Goal: Task Accomplishment & Management: Use online tool/utility

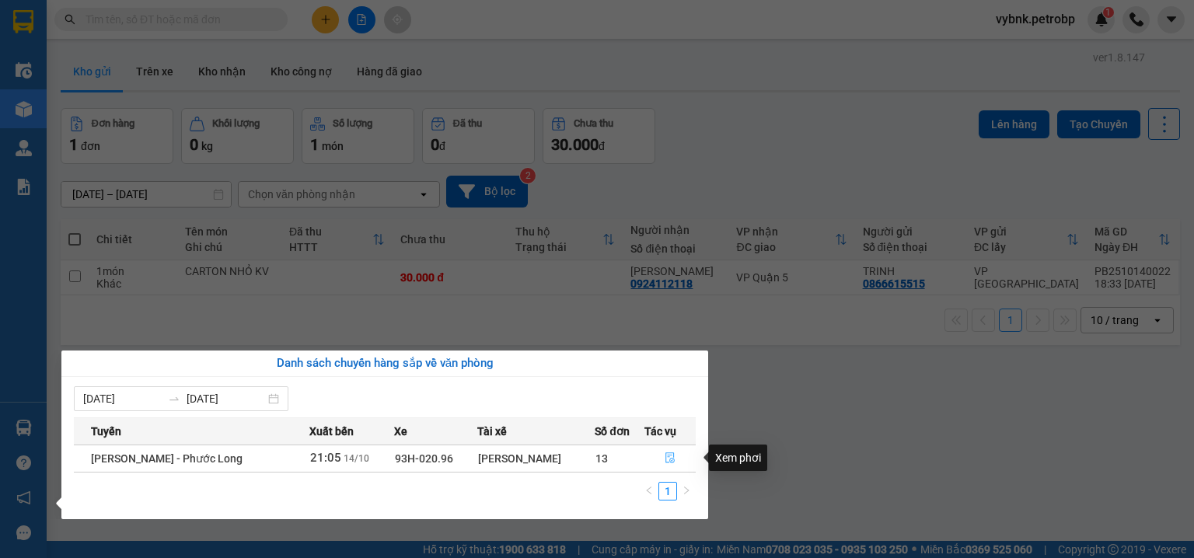
click at [674, 459] on icon "file-done" at bounding box center [670, 458] width 11 height 11
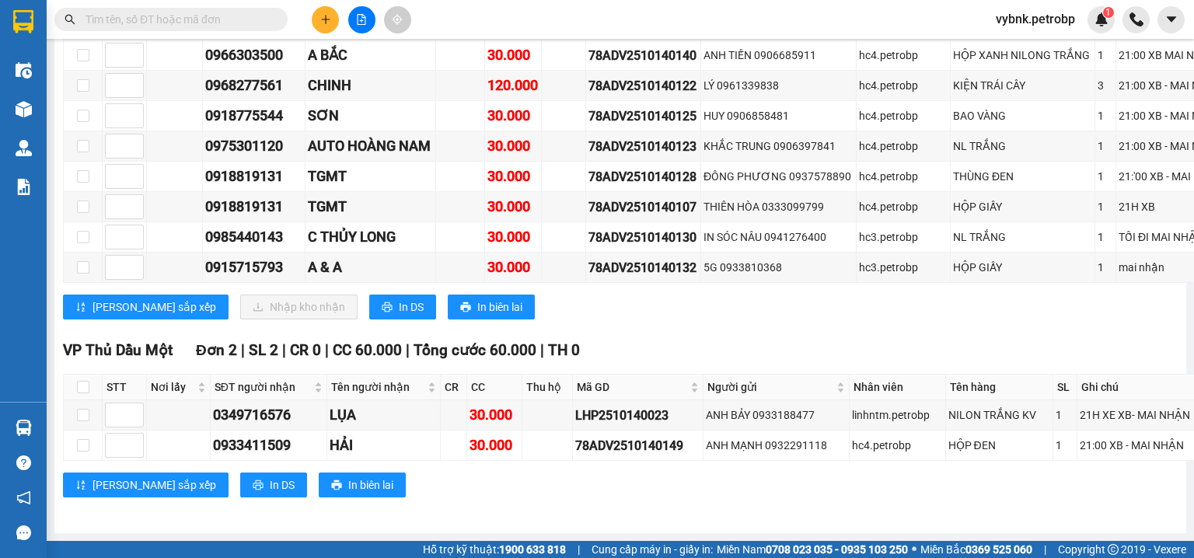
scroll to position [5308, 0]
checkbox input "true"
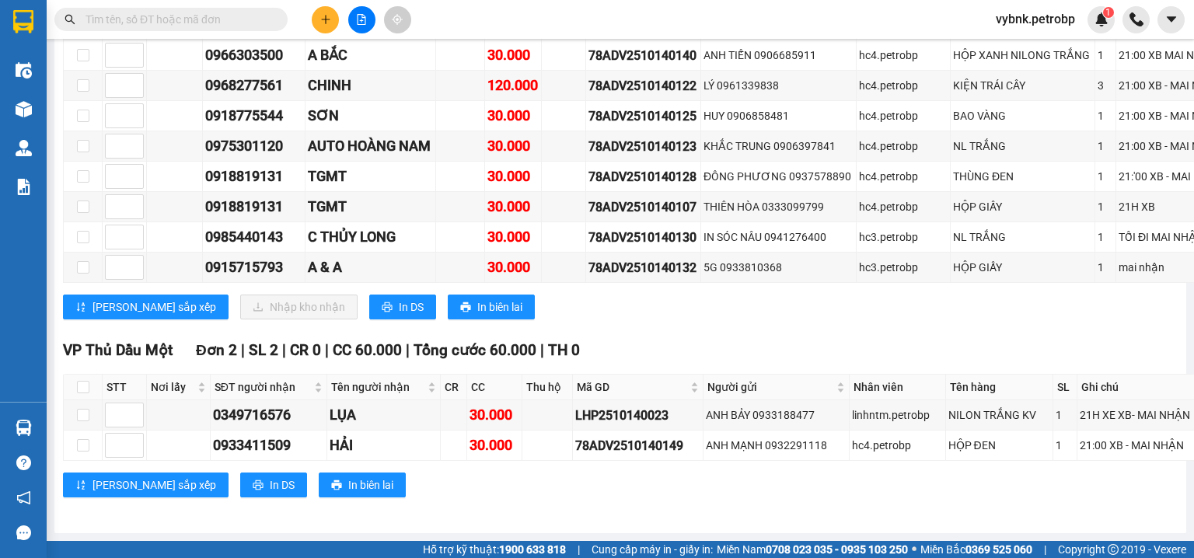
checkbox input "true"
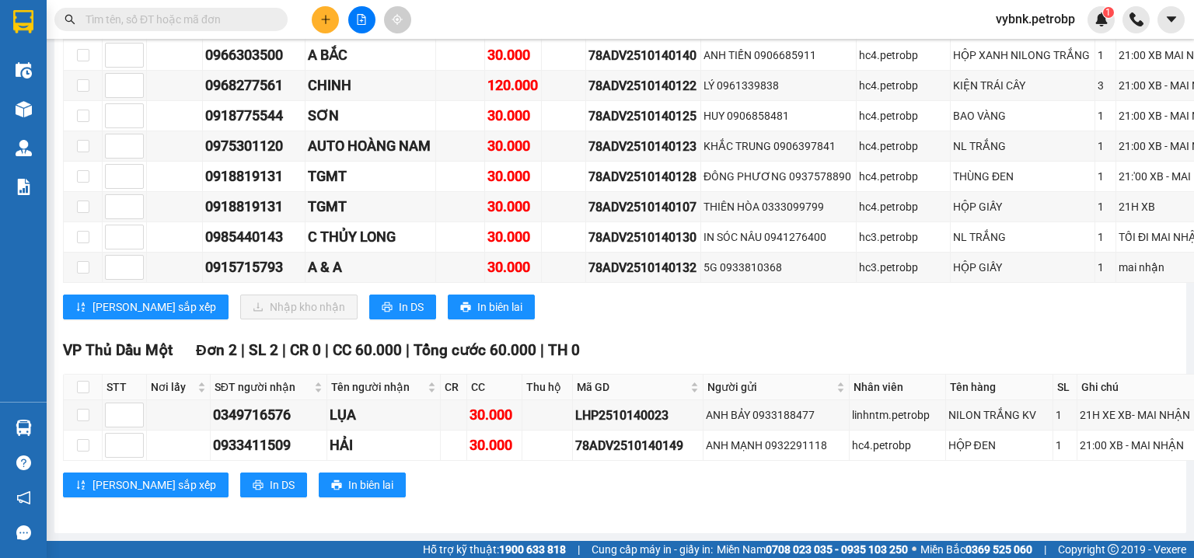
checkbox input "true"
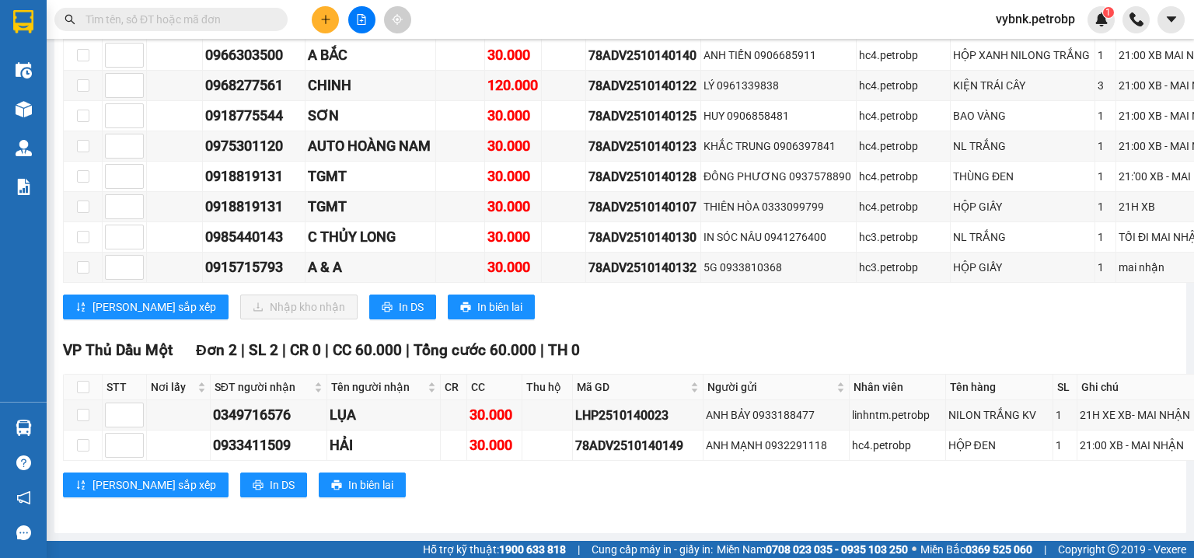
checkbox input "true"
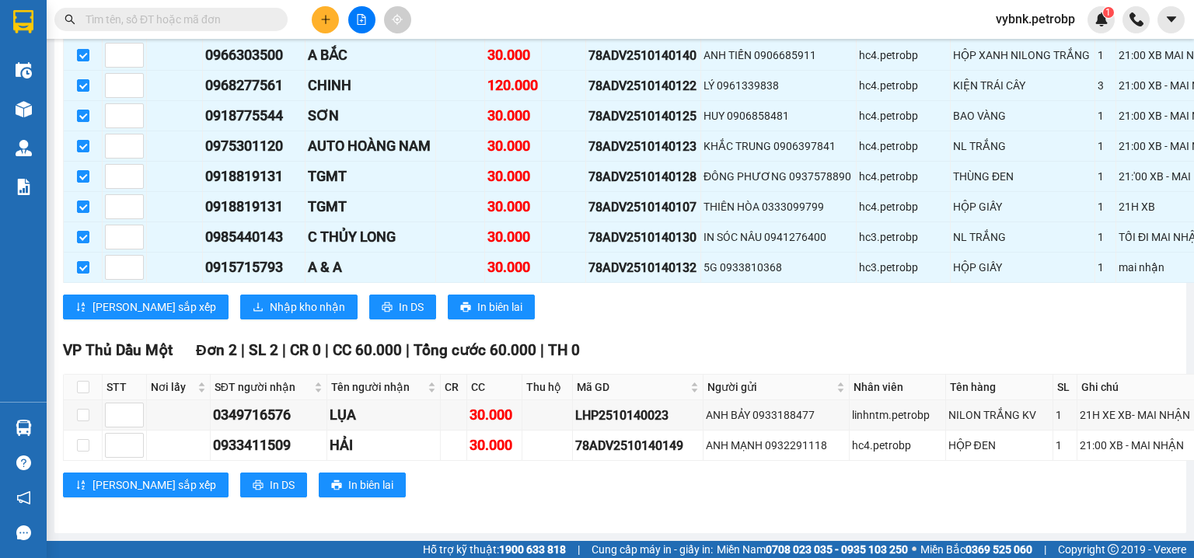
scroll to position [5474, 0]
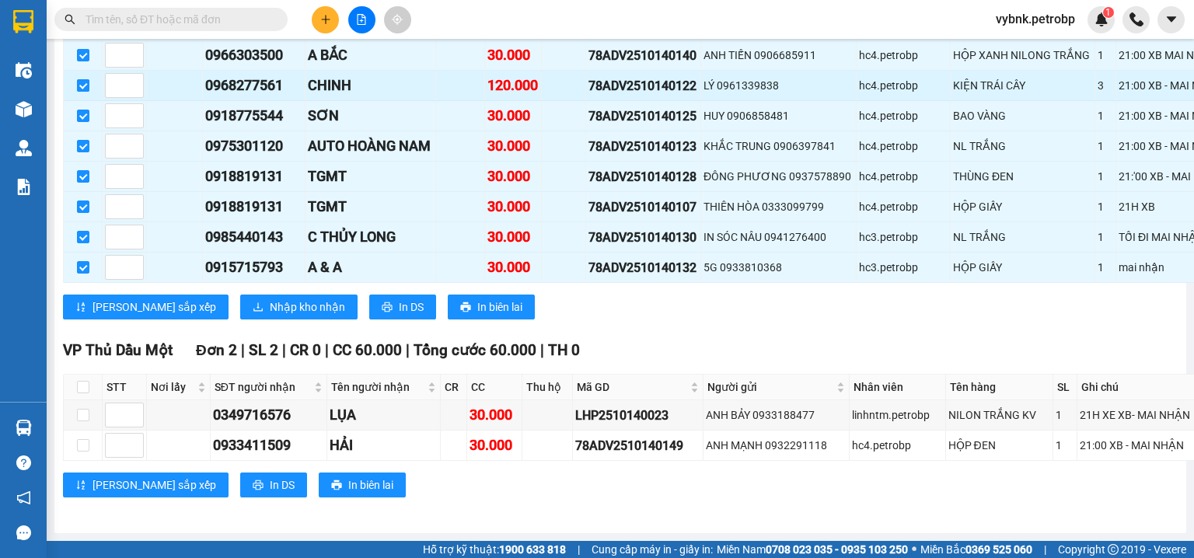
click at [80, 92] on input "checkbox" at bounding box center [83, 85] width 12 height 12
checkbox input "false"
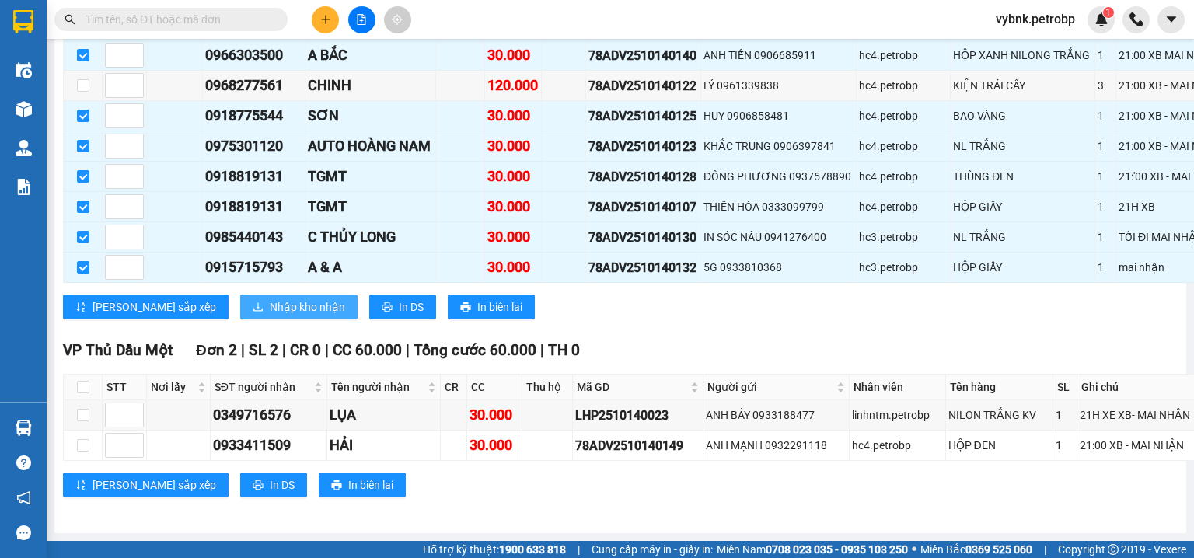
click at [270, 316] on span "Nhập kho nhận" at bounding box center [307, 307] width 75 height 17
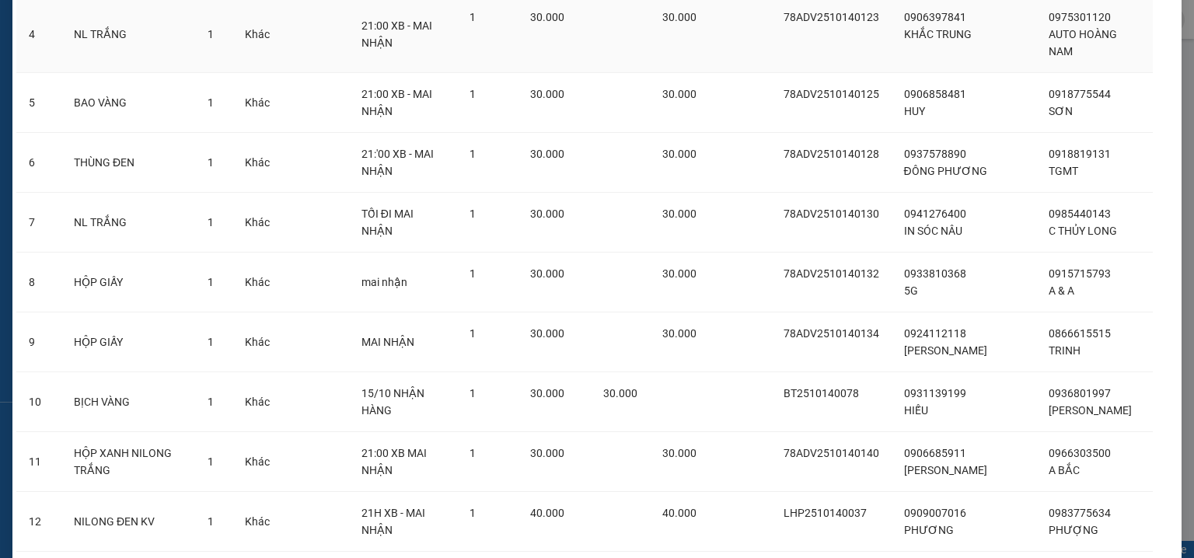
scroll to position [453, 0]
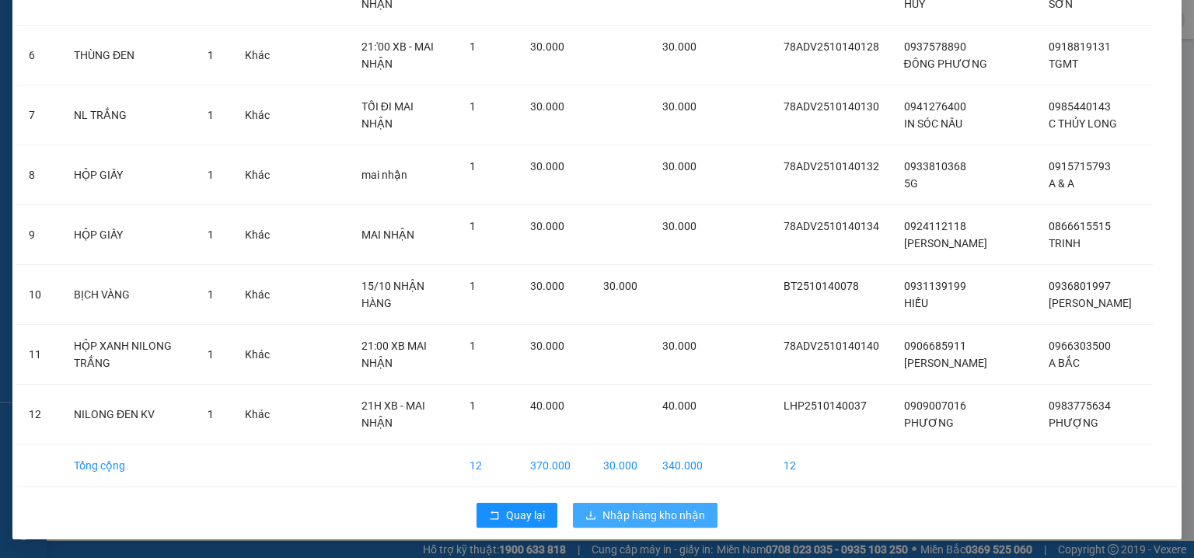
click at [669, 520] on span "Nhập hàng kho nhận" at bounding box center [654, 515] width 103 height 17
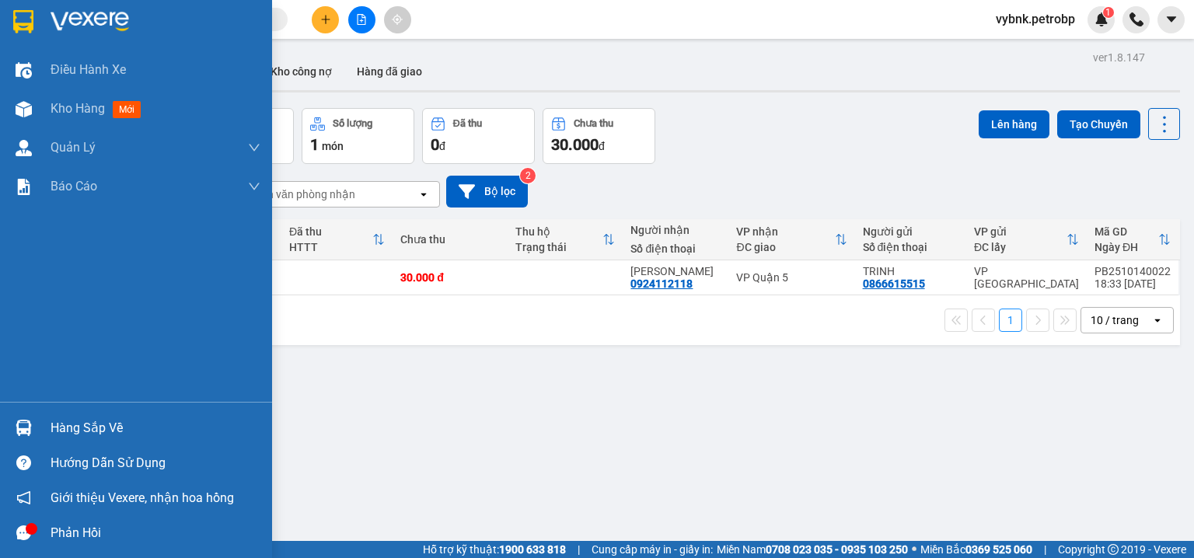
click at [34, 425] on div at bounding box center [23, 427] width 27 height 27
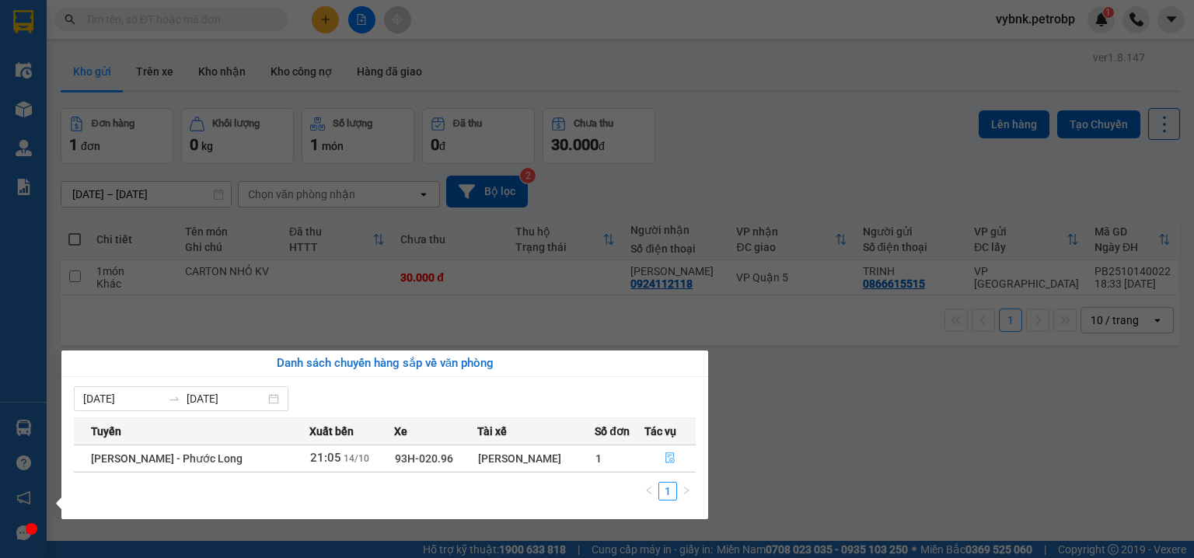
click at [666, 455] on icon "file-done" at bounding box center [670, 458] width 9 height 11
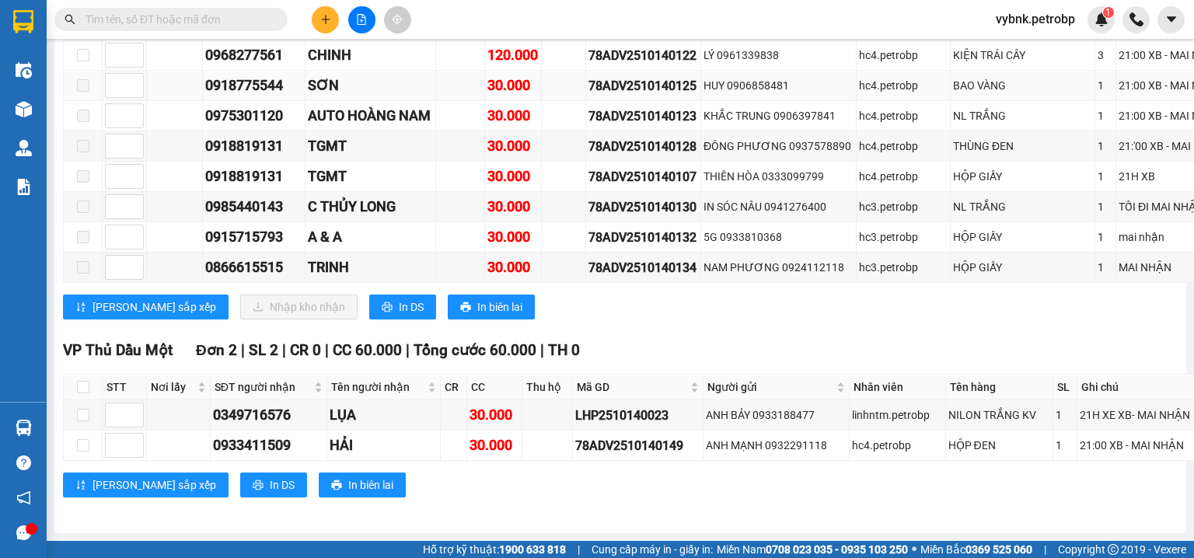
scroll to position [5308, 0]
click at [620, 65] on div "78ADV2510140122" at bounding box center [644, 55] width 110 height 19
copy div "78ADV2510140122"
click at [267, 66] on div "0968277561" at bounding box center [253, 55] width 97 height 22
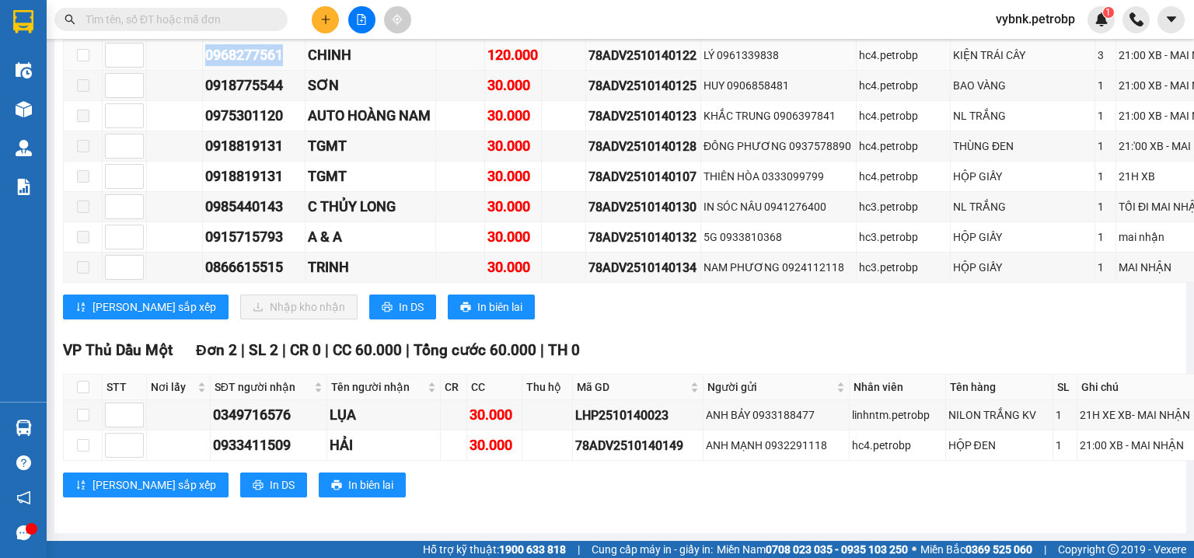
click at [267, 66] on div "0968277561" at bounding box center [253, 55] width 97 height 22
copy div "0968277561"
paste input "0968277561"
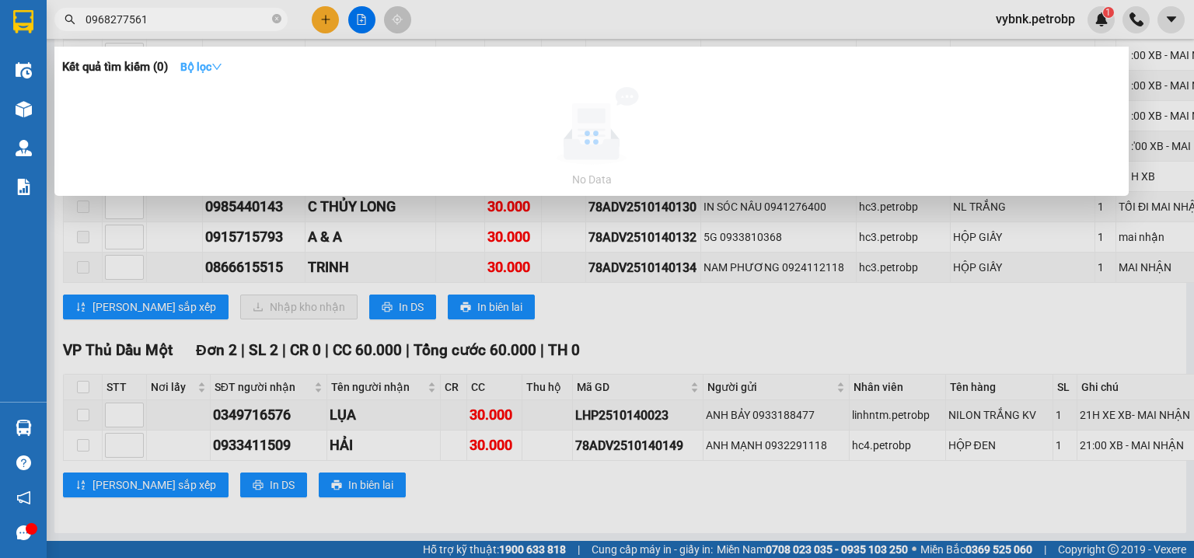
type input "0968277561"
click at [211, 61] on strong "Bộ lọc" at bounding box center [201, 67] width 42 height 12
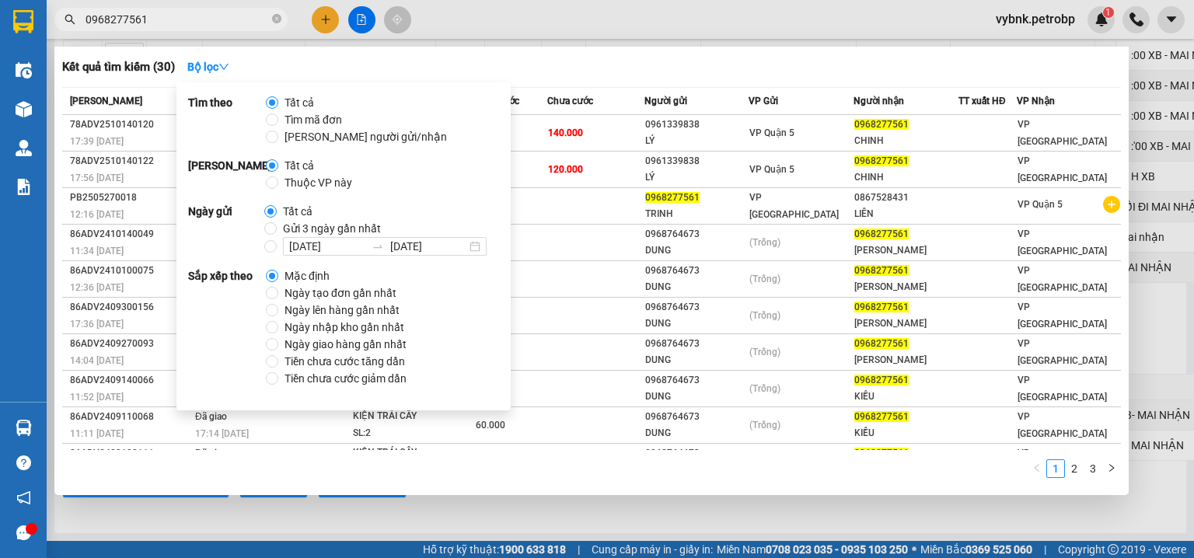
click at [310, 292] on span "Ngày tạo đơn gần nhất" at bounding box center [340, 293] width 124 height 17
click at [278, 292] on input "Ngày tạo đơn gần nhất" at bounding box center [272, 293] width 12 height 12
radio input "true"
radio input "false"
click at [624, 50] on div "Kết quả tìm kiếm ( 30 ) Bộ lọc Ngày tạo đơn gần nhất Mã ĐH Trạng thái Món hàng …" at bounding box center [591, 271] width 1075 height 449
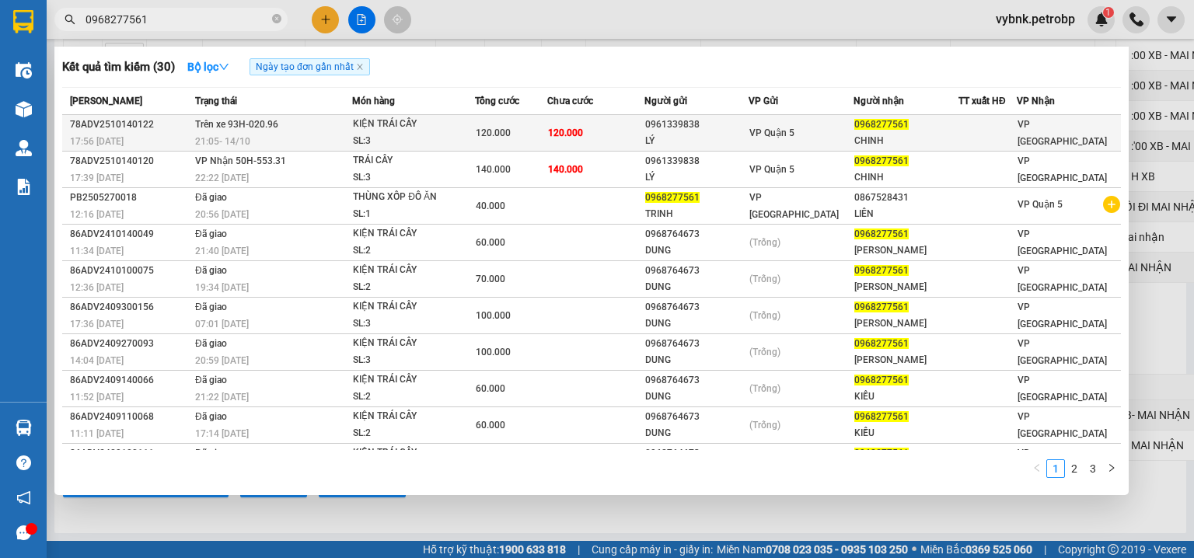
click at [621, 121] on td "120.000" at bounding box center [595, 133] width 96 height 37
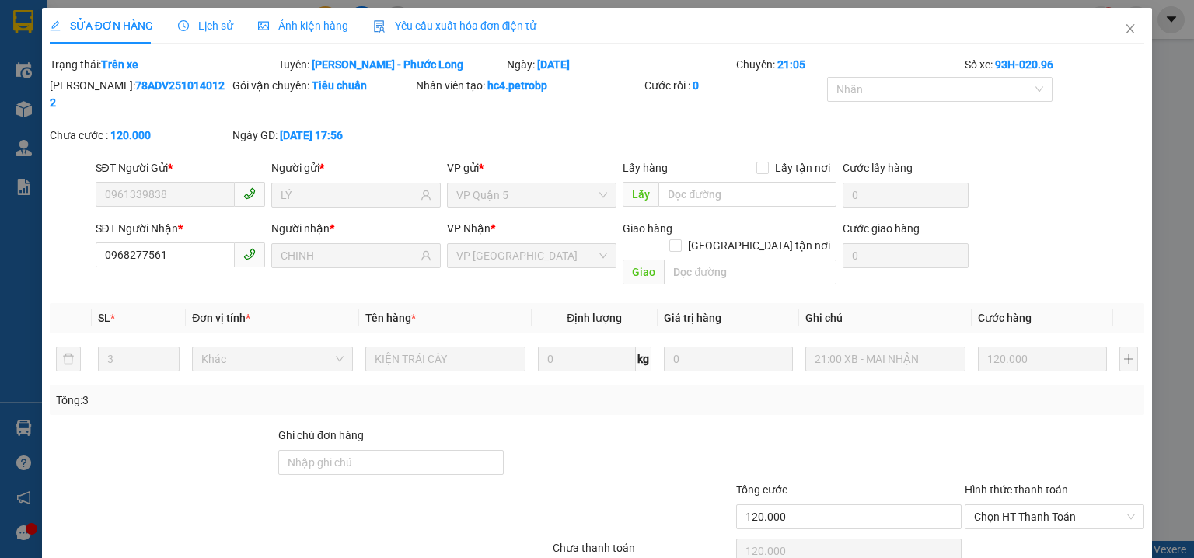
type input "0961339838"
type input "LÝ"
type input "0968277561"
type input "CHINH"
type input "120.000"
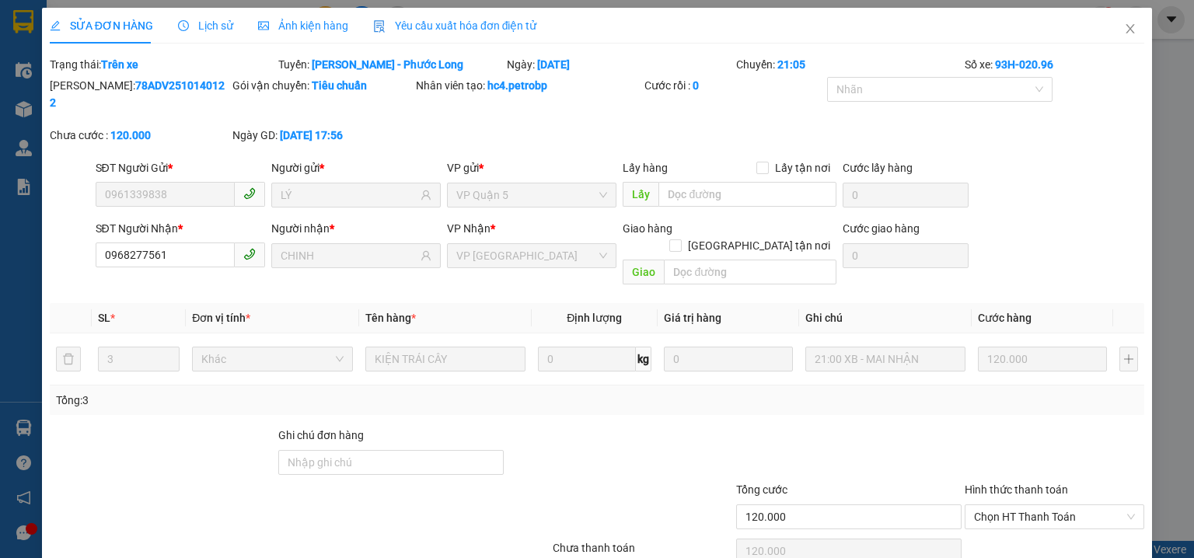
type input "120.000"
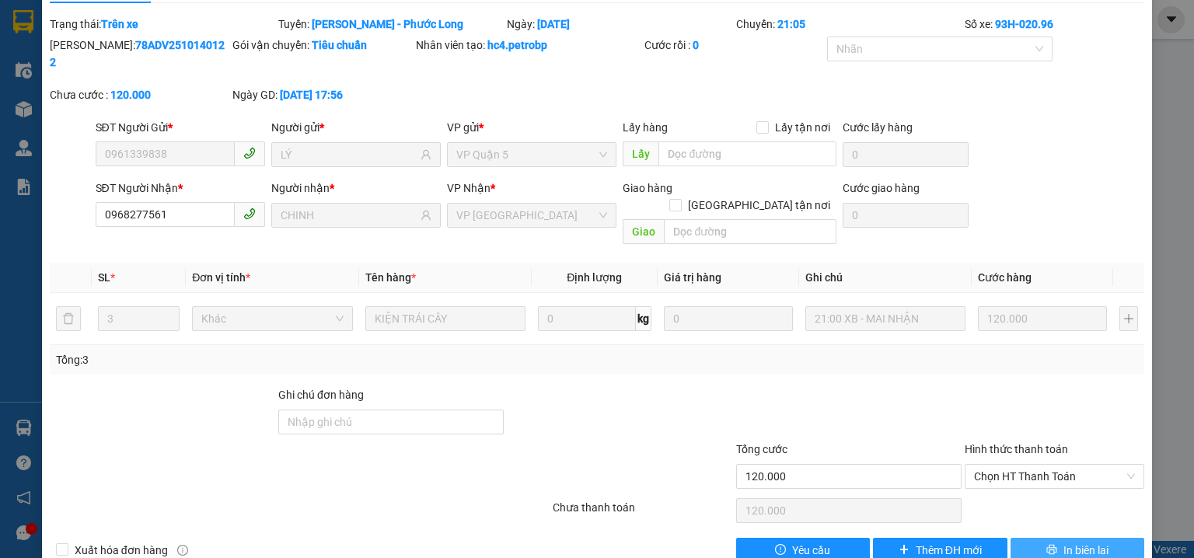
click at [1087, 538] on button "In biên lai" at bounding box center [1078, 550] width 135 height 25
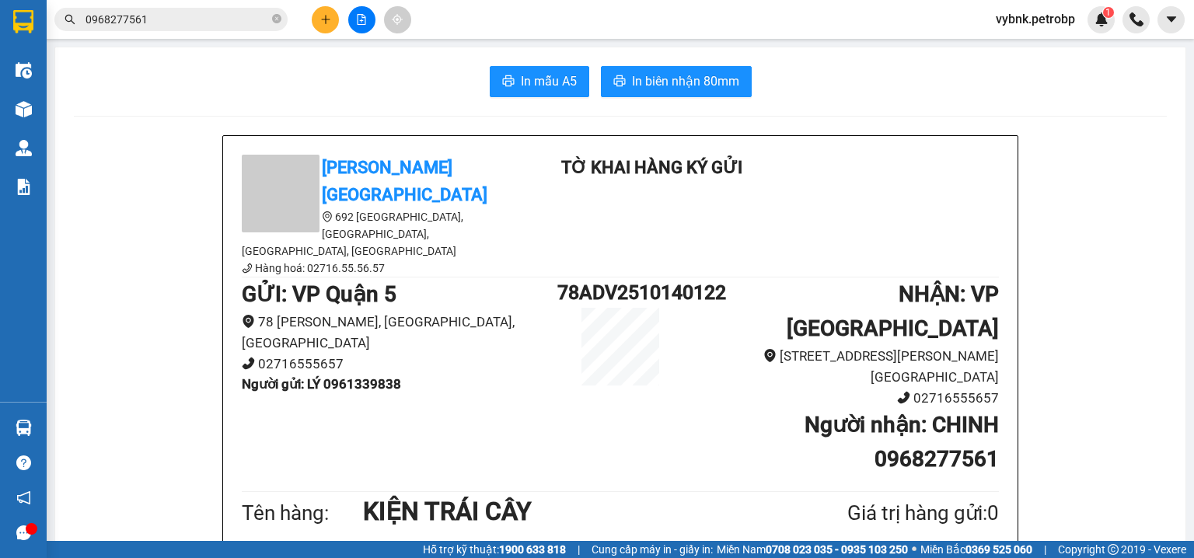
scroll to position [82, 0]
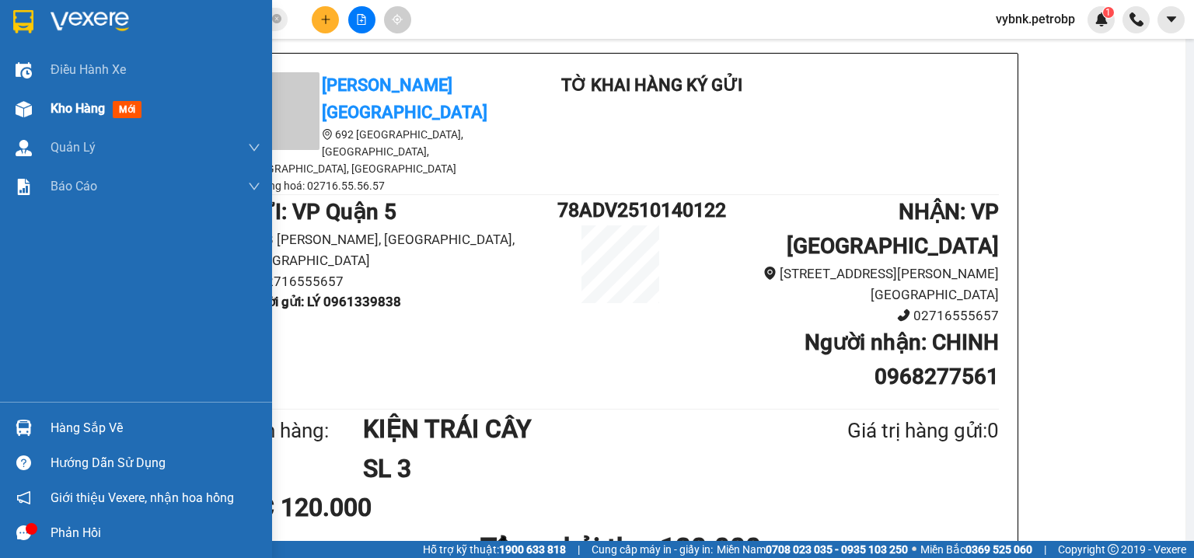
click at [27, 112] on img at bounding box center [24, 109] width 16 height 16
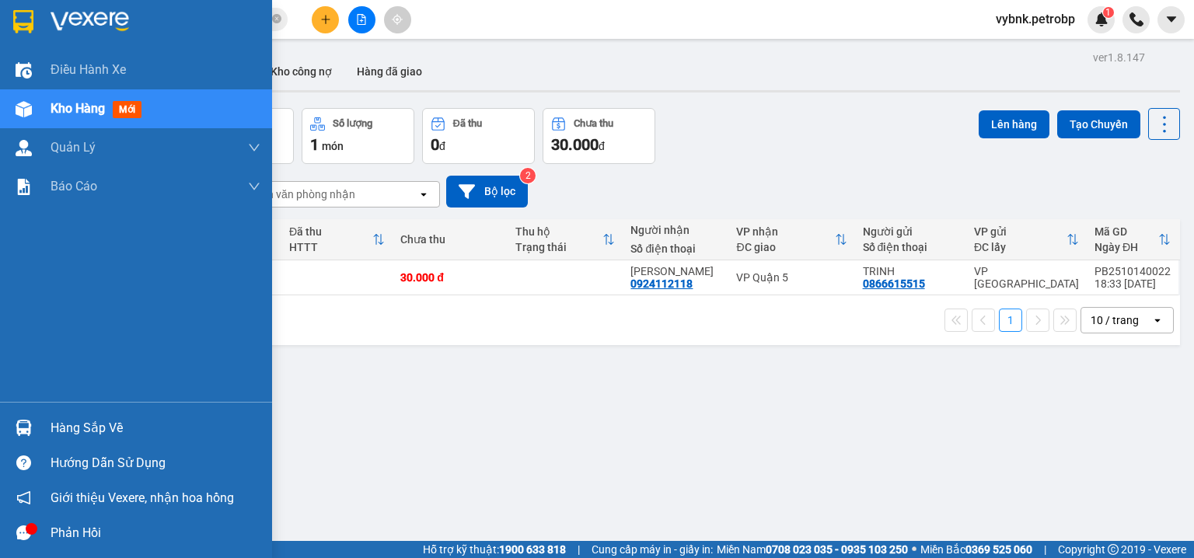
click at [27, 426] on img at bounding box center [24, 428] width 16 height 16
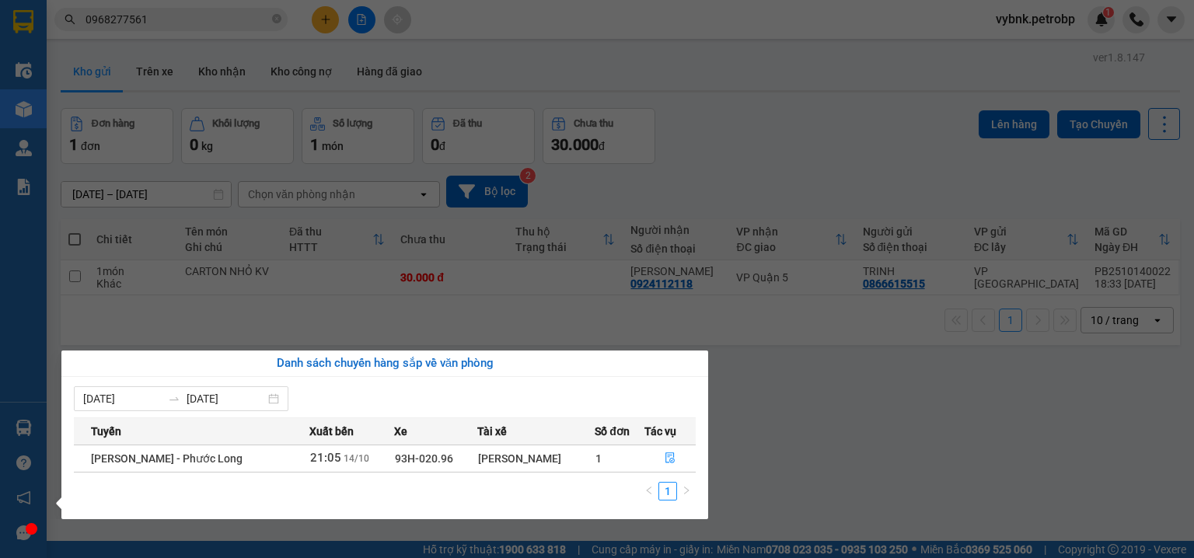
drag, startPoint x: 834, startPoint y: 388, endPoint x: 320, endPoint y: 491, distance: 523.5
click at [829, 390] on section "Kết quả tìm kiếm ( 30 ) Bộ lọc Ngày tạo đơn gần nhất Mã ĐH Trạng thái Món hàng …" at bounding box center [597, 279] width 1194 height 558
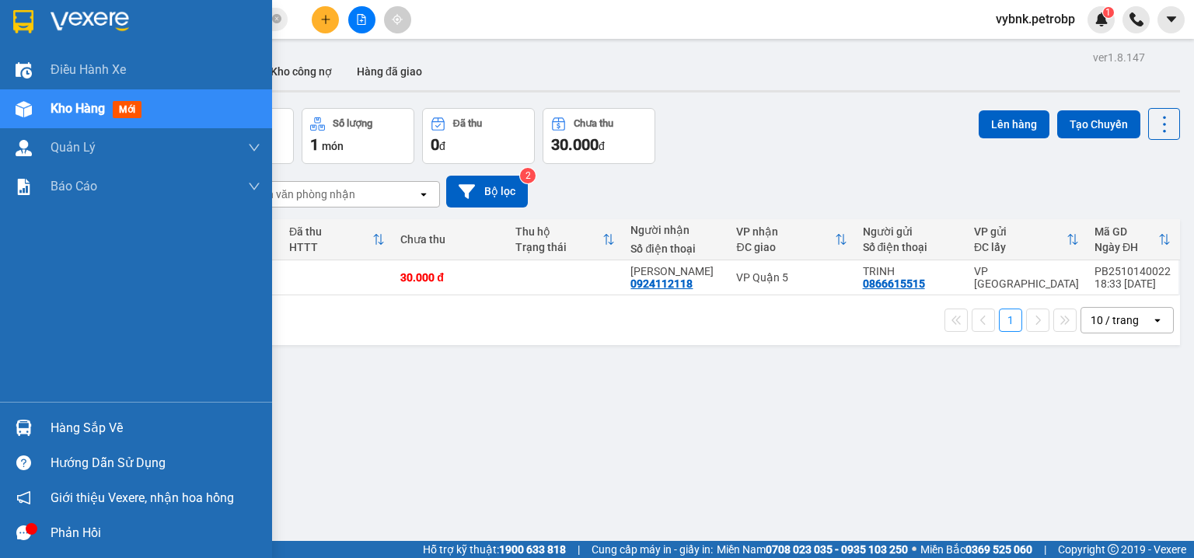
click at [37, 431] on div at bounding box center [23, 427] width 27 height 27
